Goal: Find specific page/section: Find specific page/section

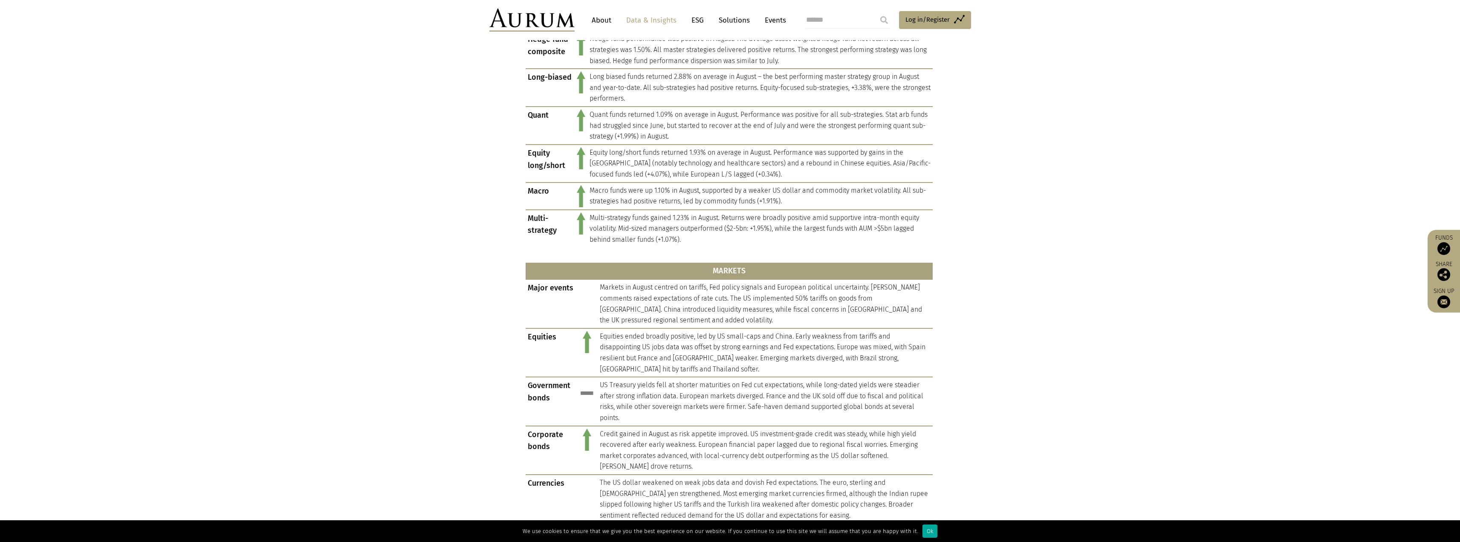
scroll to position [298, 0]
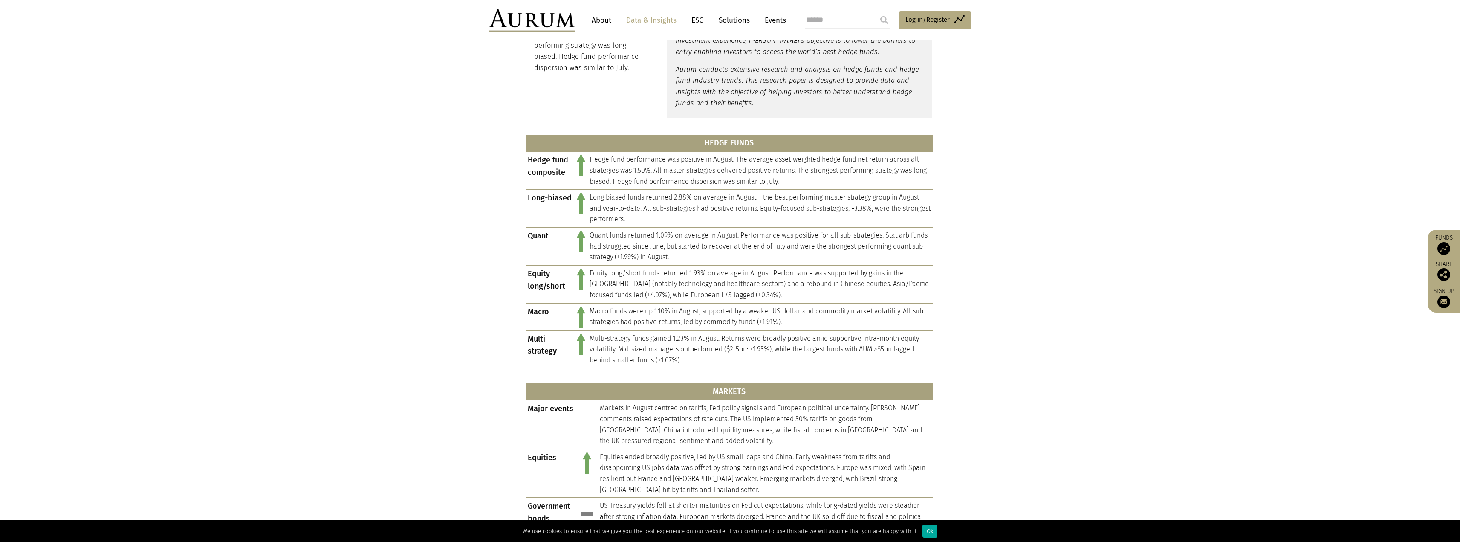
click at [725, 22] on link "Solutions" at bounding box center [735, 20] width 40 height 16
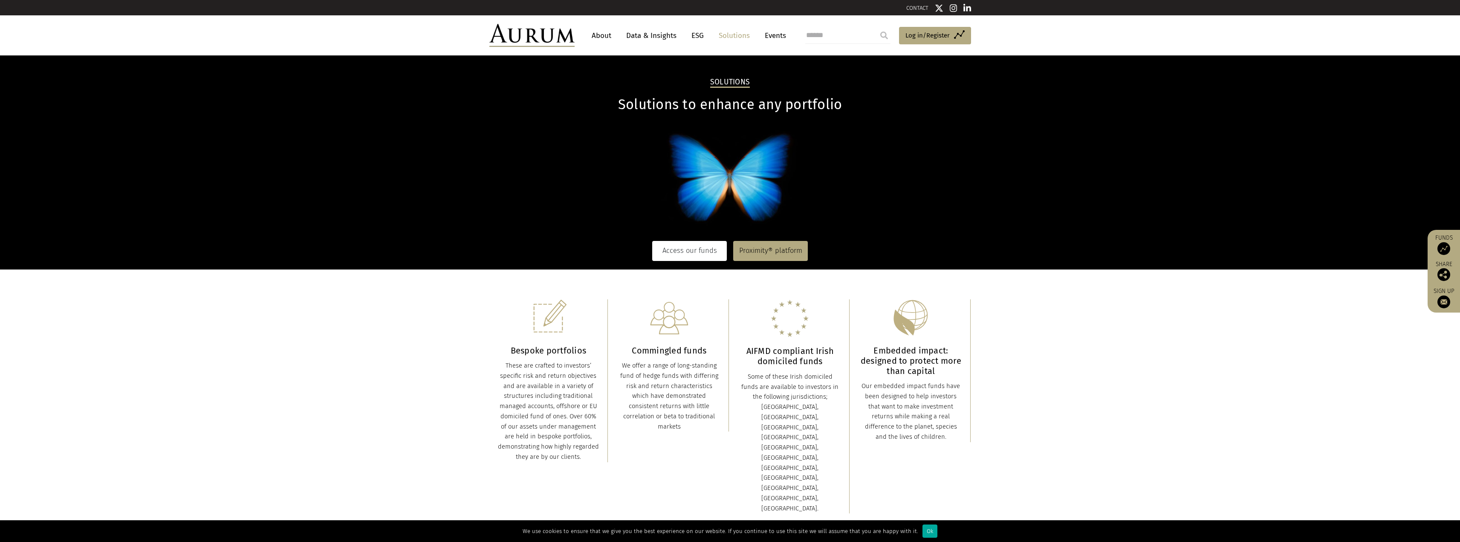
click at [663, 252] on link "Access our funds" at bounding box center [689, 251] width 75 height 20
